Goal: Entertainment & Leisure: Consume media (video, audio)

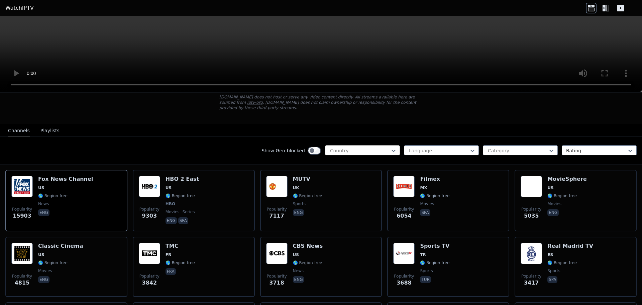
scroll to position [33, 0]
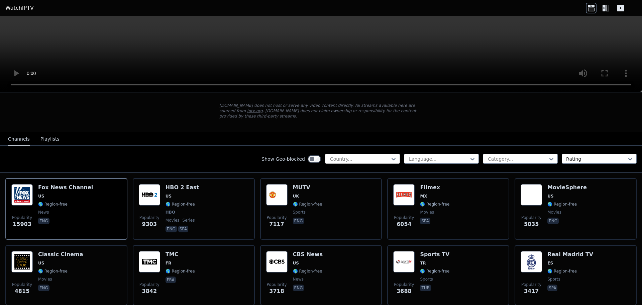
click at [361, 153] on div "Country..." at bounding box center [362, 158] width 75 height 10
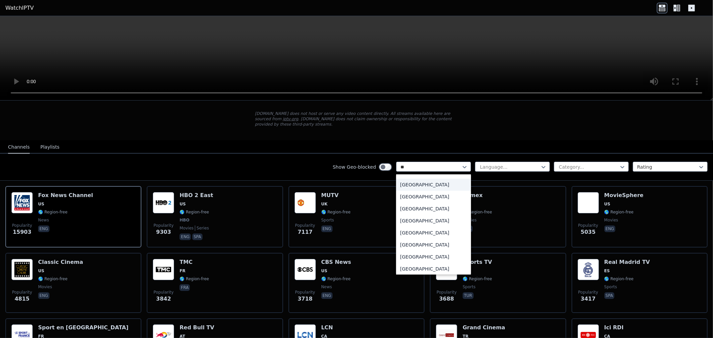
scroll to position [0, 0]
type input "*"
type input "***"
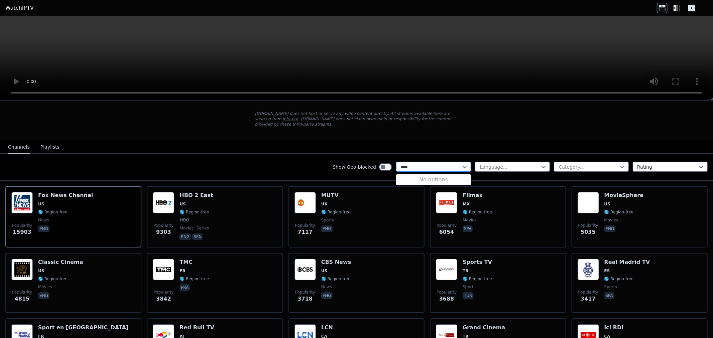
type input "***"
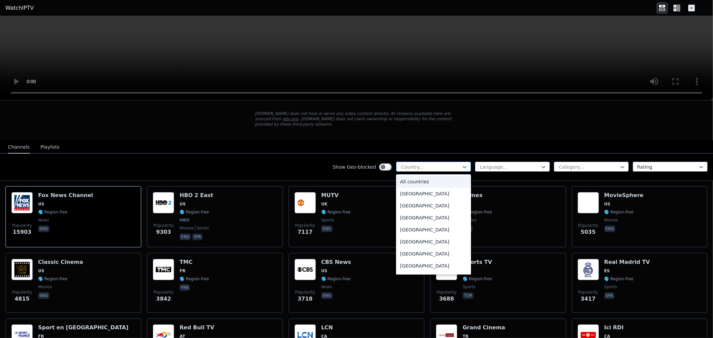
type input "*"
type input "***"
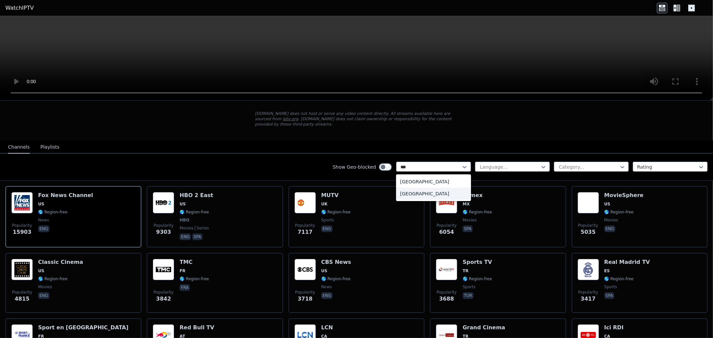
click at [425, 191] on div "[GEOGRAPHIC_DATA]" at bounding box center [433, 194] width 75 height 12
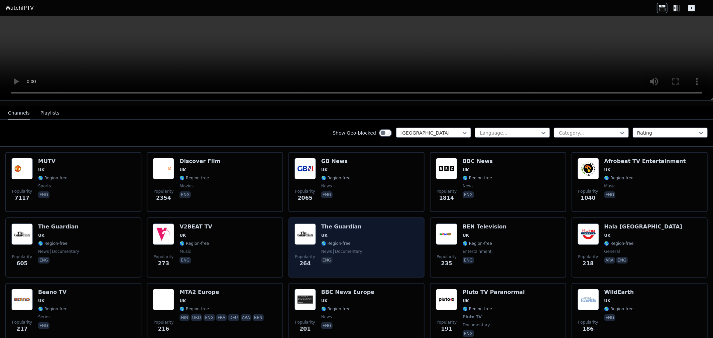
scroll to position [71, 0]
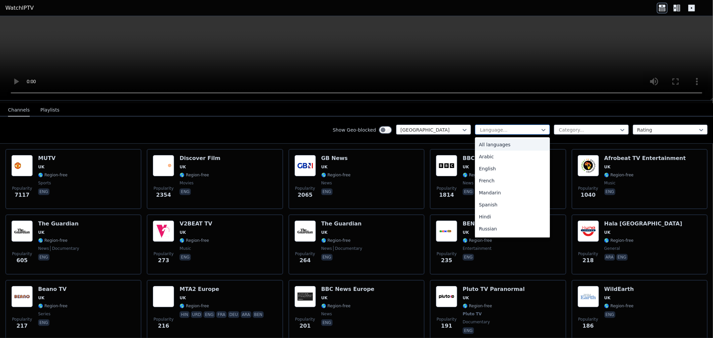
click at [512, 127] on div at bounding box center [509, 130] width 61 height 7
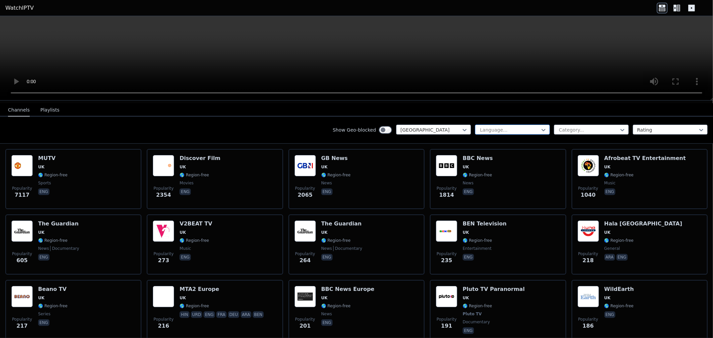
click at [513, 127] on div at bounding box center [509, 130] width 61 height 7
click at [567, 125] on div "Category..." at bounding box center [591, 130] width 75 height 10
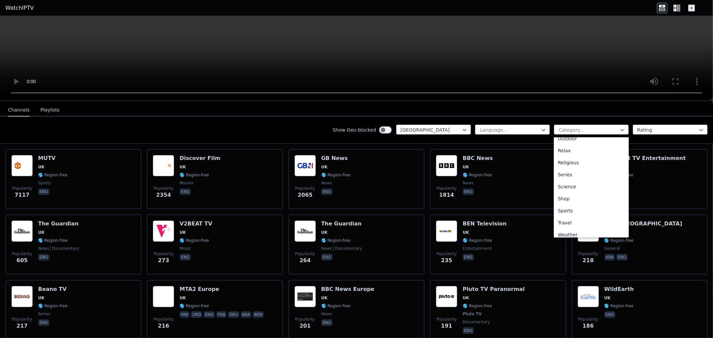
scroll to position [227, 0]
click at [561, 206] on div "Sports" at bounding box center [591, 207] width 75 height 12
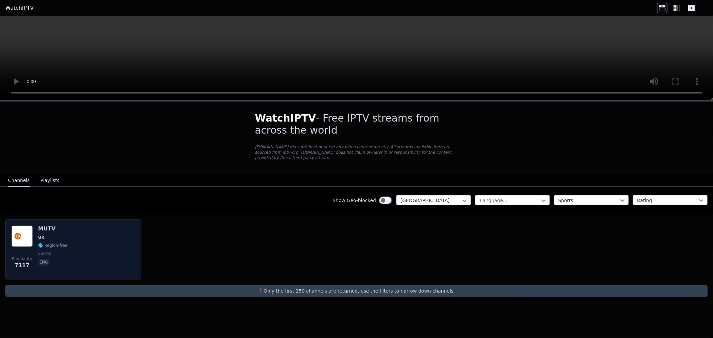
click at [53, 235] on span "UK" at bounding box center [52, 237] width 29 height 5
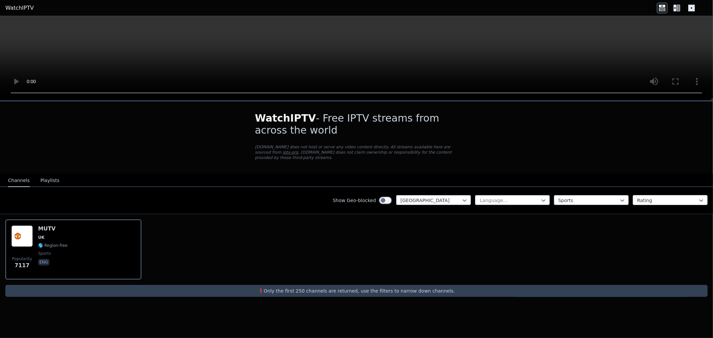
click at [642, 195] on div "Rating" at bounding box center [670, 200] width 75 height 10
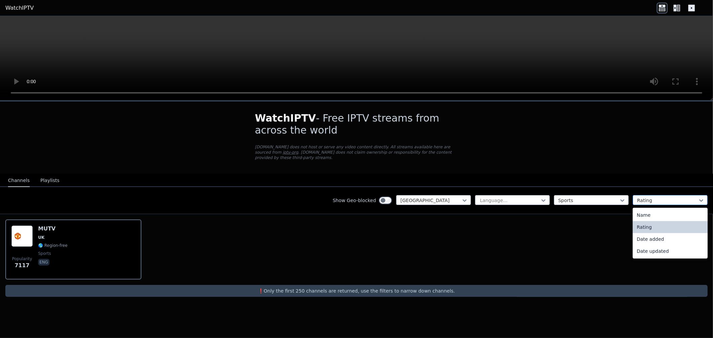
click at [642, 197] on div at bounding box center [667, 200] width 61 height 7
